Goal: Information Seeking & Learning: Learn about a topic

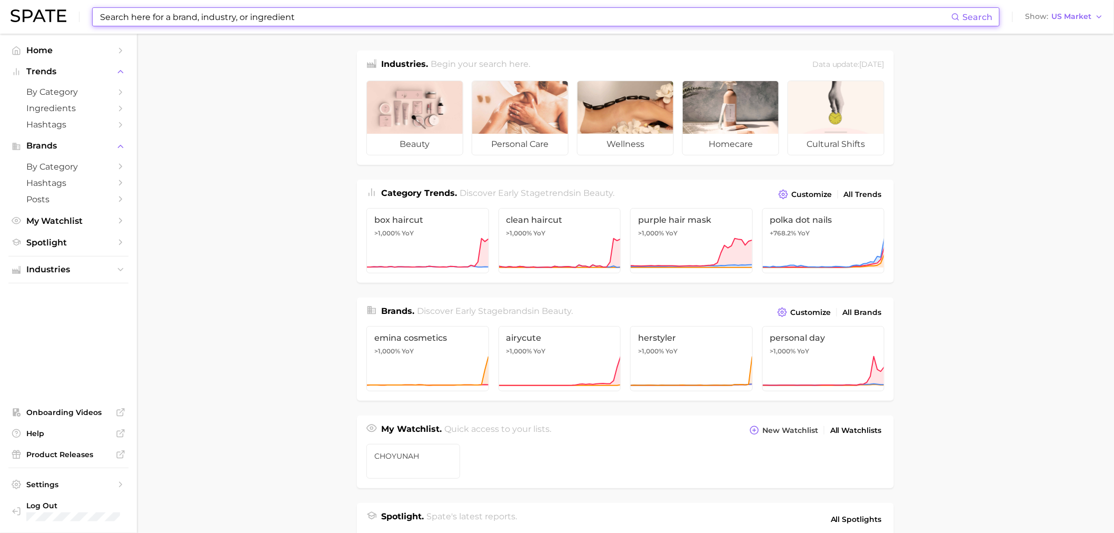
click at [176, 16] on input at bounding box center [525, 17] width 852 height 18
type input "a"
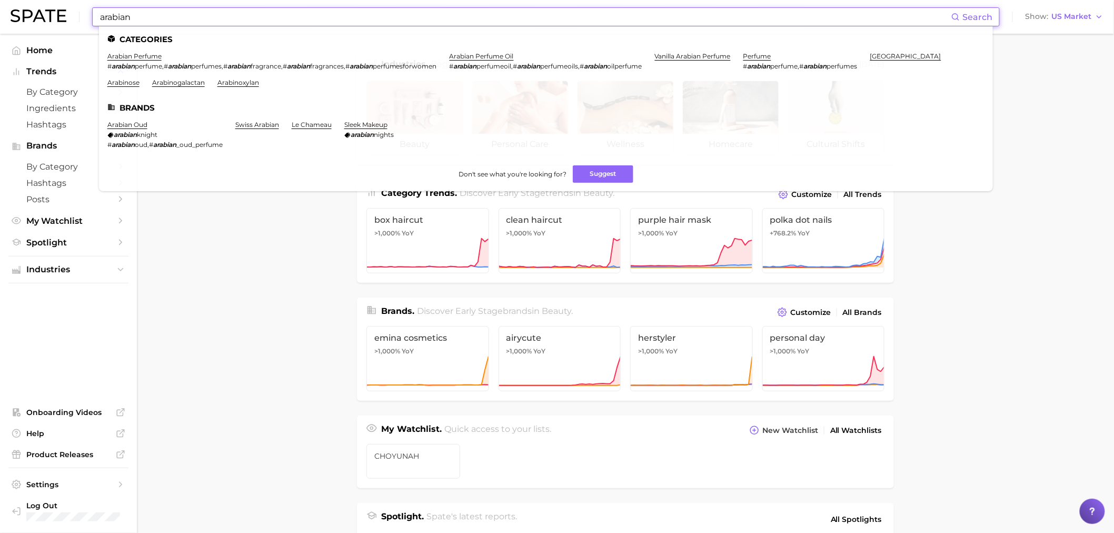
type input "d"
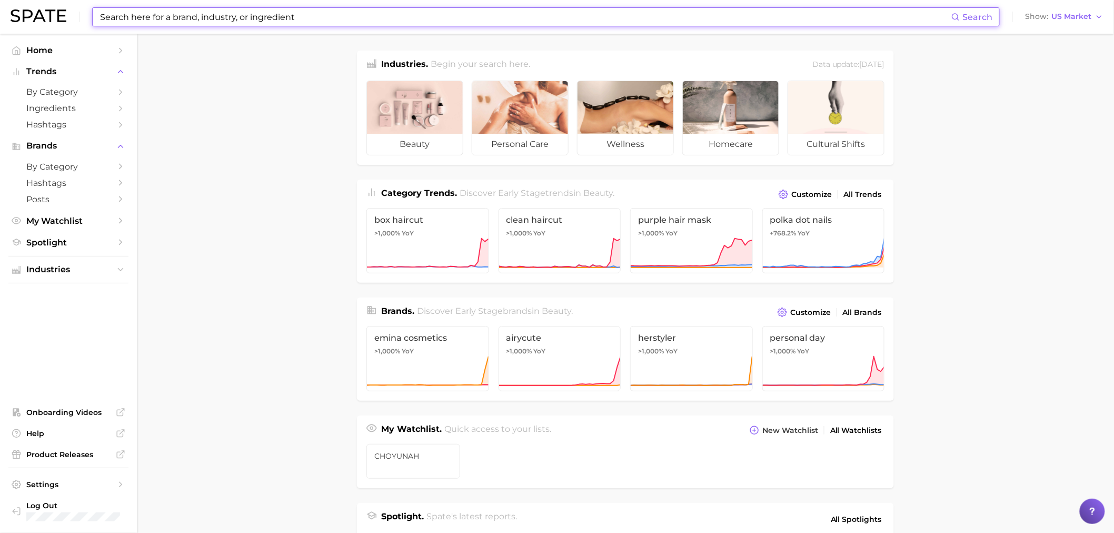
type input "d"
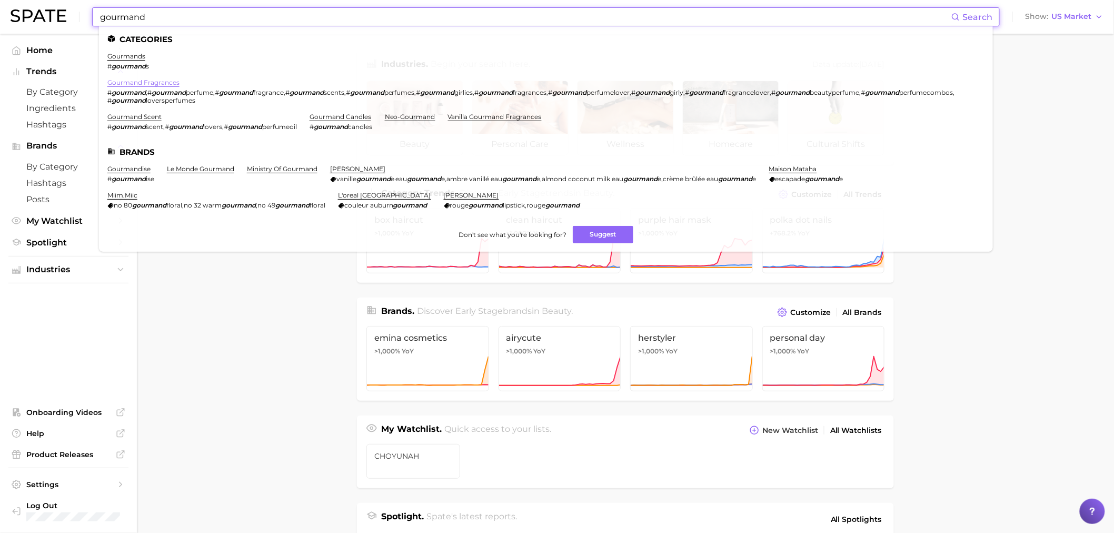
type input "gourmand"
click at [127, 84] on link "gourmand fragrances" at bounding box center [143, 82] width 72 height 8
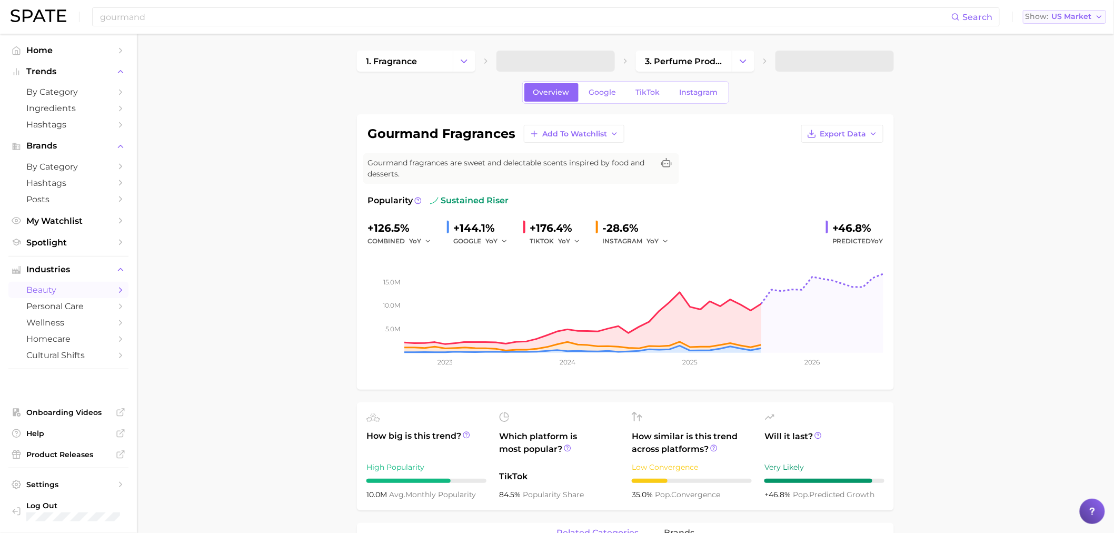
click at [1044, 16] on span "Show" at bounding box center [1037, 17] width 23 height 6
click at [1056, 125] on button "Global" at bounding box center [1069, 129] width 92 height 19
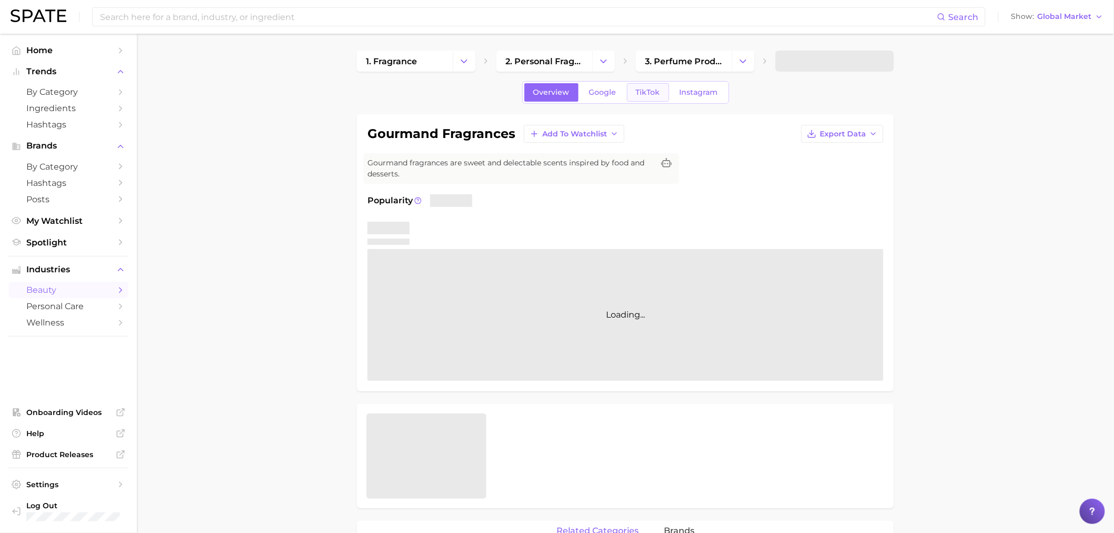
click at [638, 96] on span "TikTok" at bounding box center [648, 92] width 24 height 9
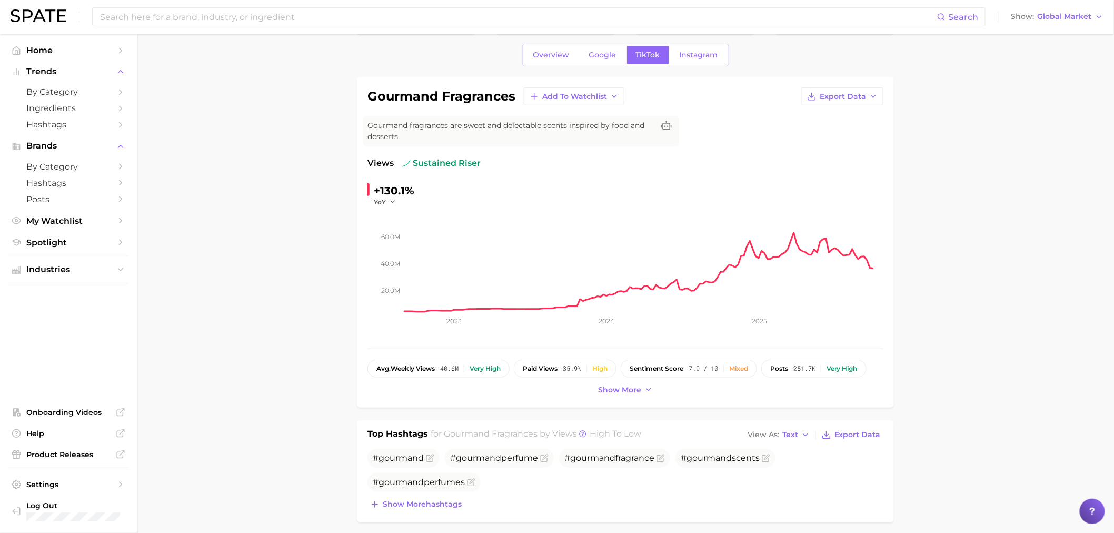
scroll to position [58, 0]
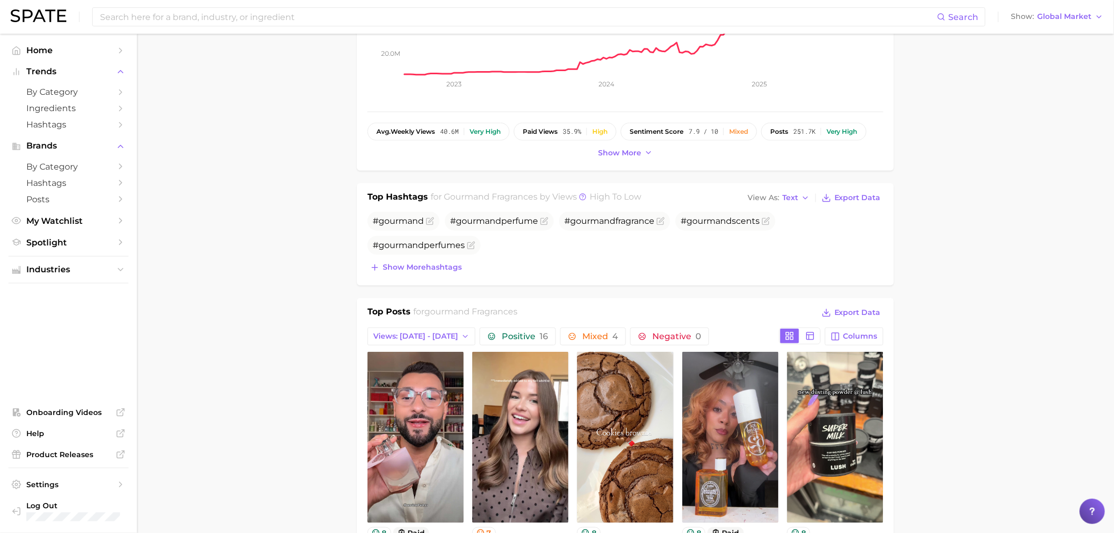
scroll to position [468, 0]
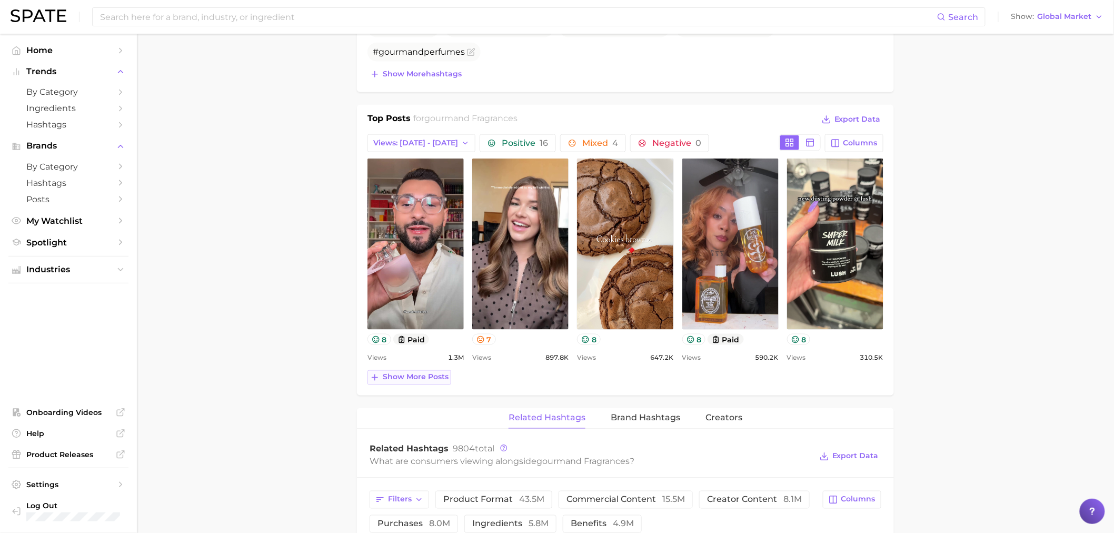
click at [415, 380] on span "Show more posts" at bounding box center [416, 377] width 66 height 9
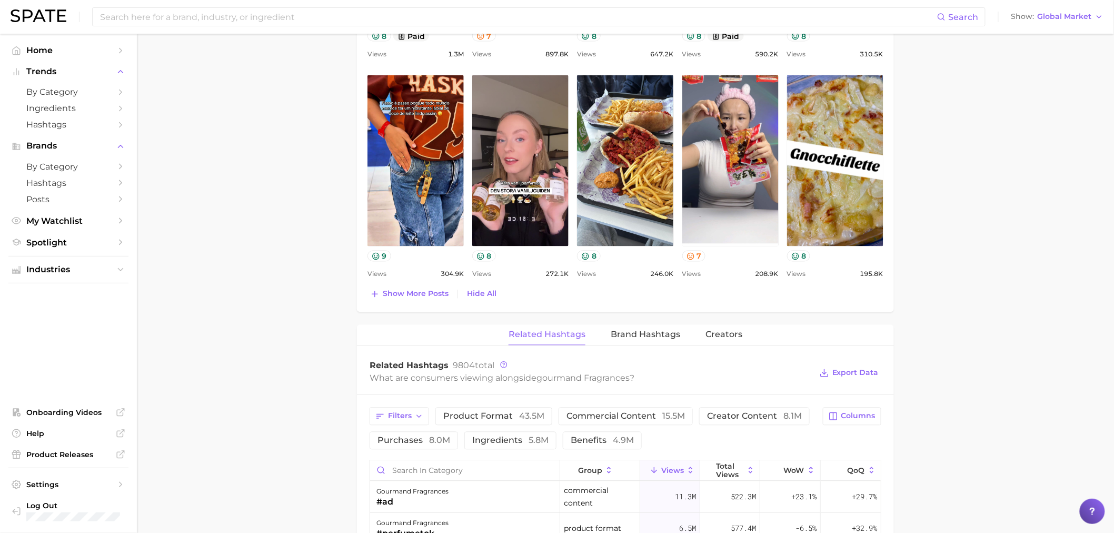
scroll to position [877, 0]
